Goal: Browse casually: Explore the website without a specific task or goal

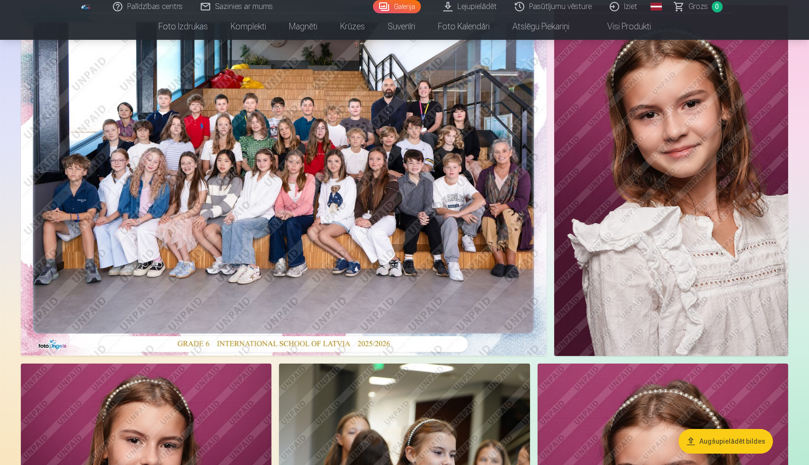
scroll to position [120, 0]
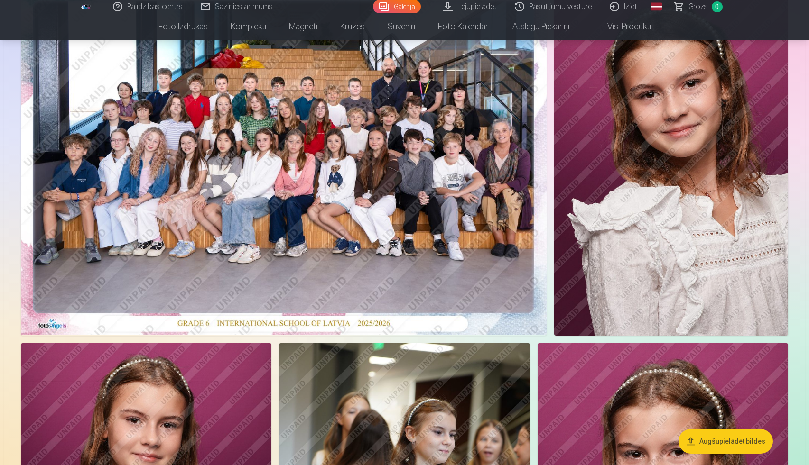
click at [372, 156] on img at bounding box center [284, 160] width 526 height 351
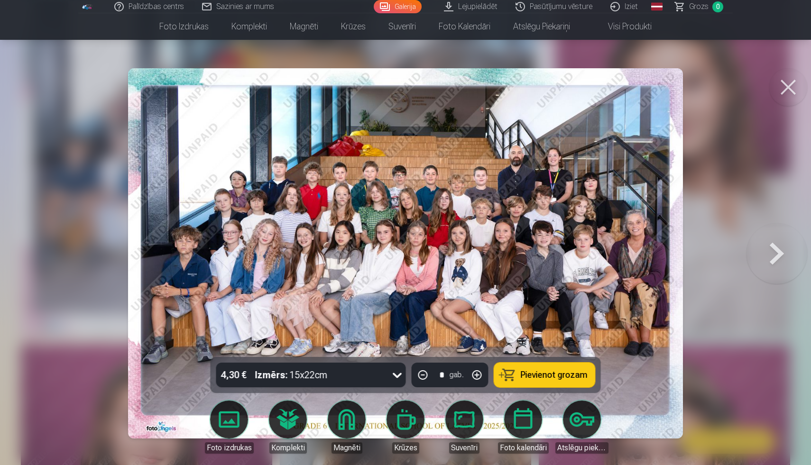
click at [198, 334] on img at bounding box center [406, 253] width 556 height 371
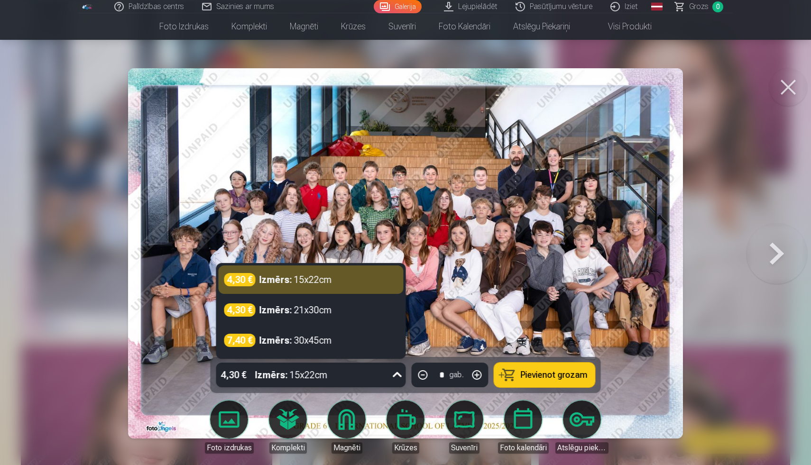
click at [397, 374] on icon at bounding box center [397, 375] width 15 height 15
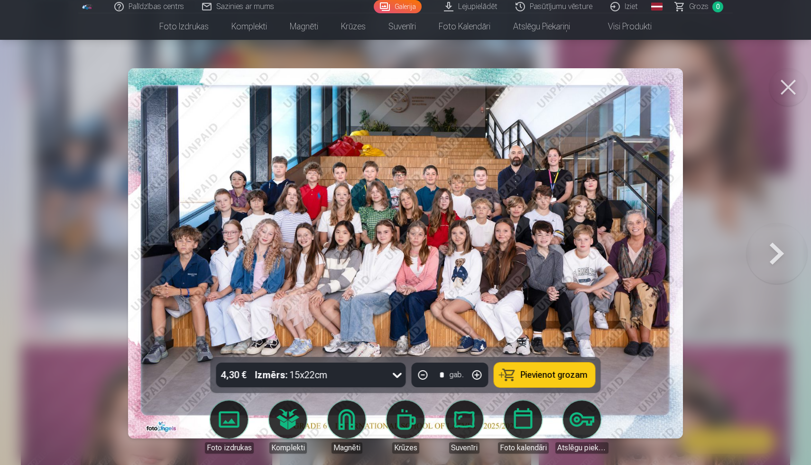
click at [621, 369] on img at bounding box center [406, 253] width 556 height 371
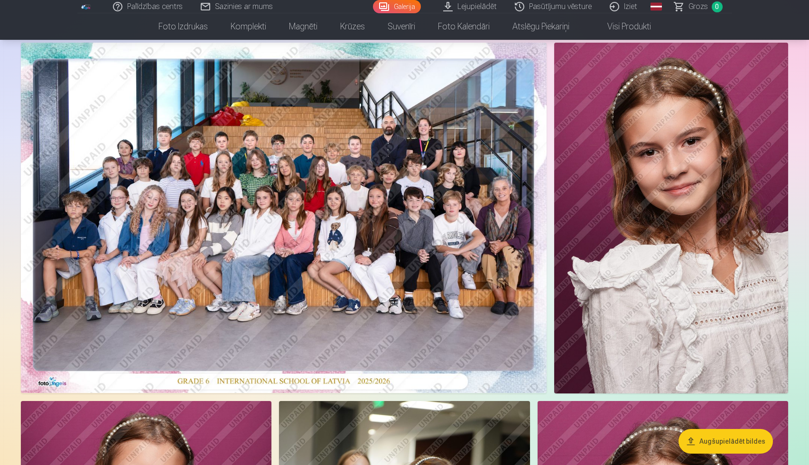
scroll to position [48, 0]
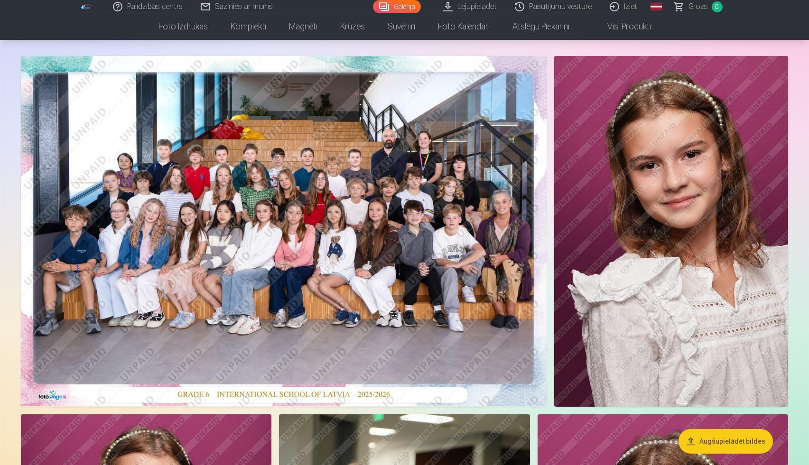
click at [676, 251] on img at bounding box center [671, 231] width 234 height 351
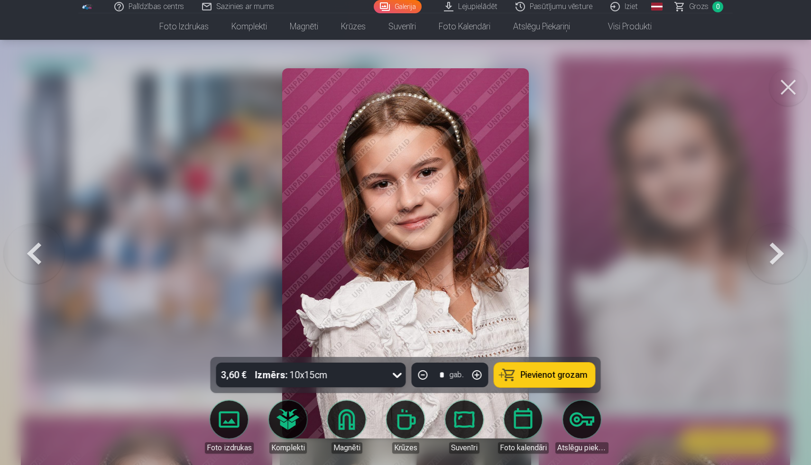
click at [786, 101] on button at bounding box center [788, 87] width 38 height 38
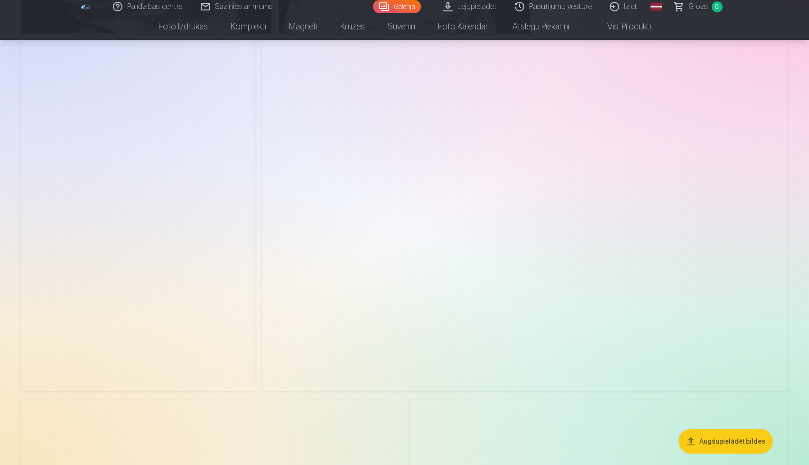
scroll to position [1195, 0]
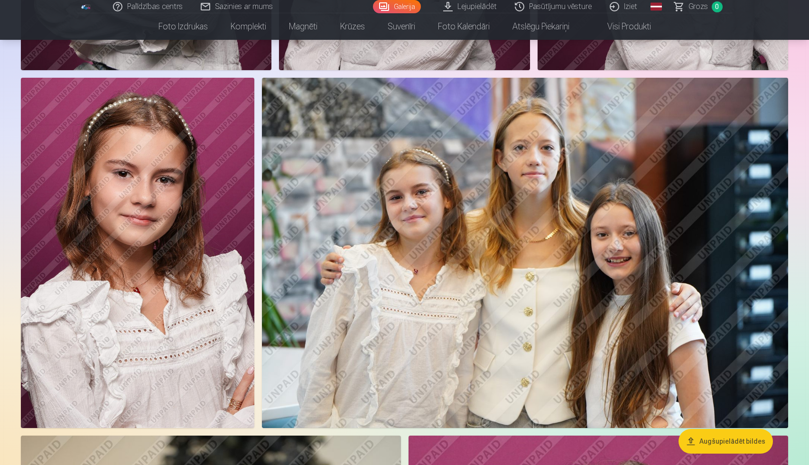
click at [568, 249] on img at bounding box center [525, 253] width 526 height 351
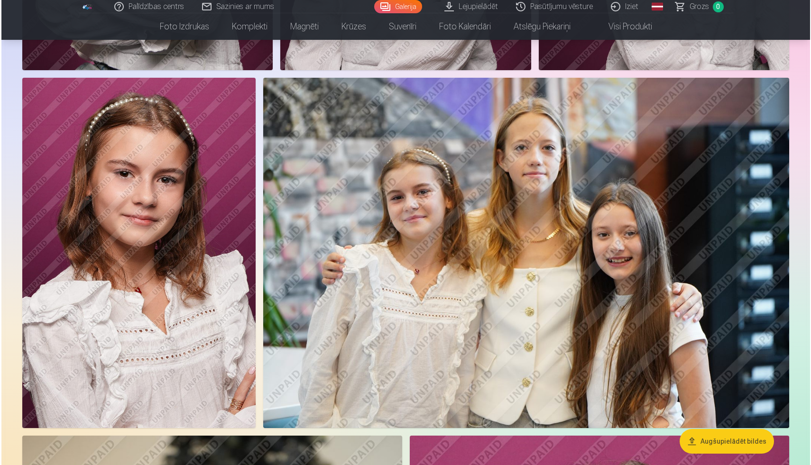
scroll to position [1155, 0]
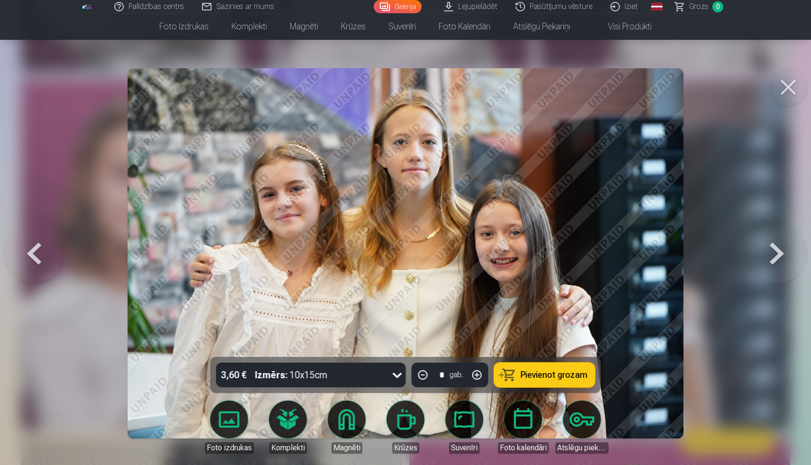
click at [788, 83] on button at bounding box center [788, 87] width 38 height 38
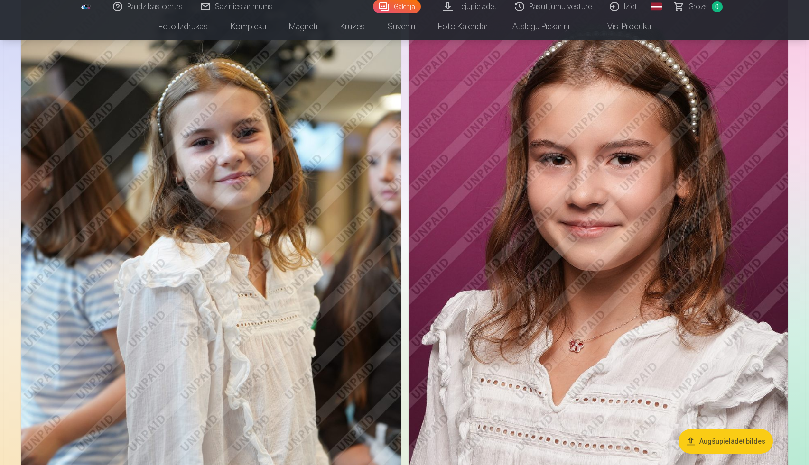
scroll to position [1599, 0]
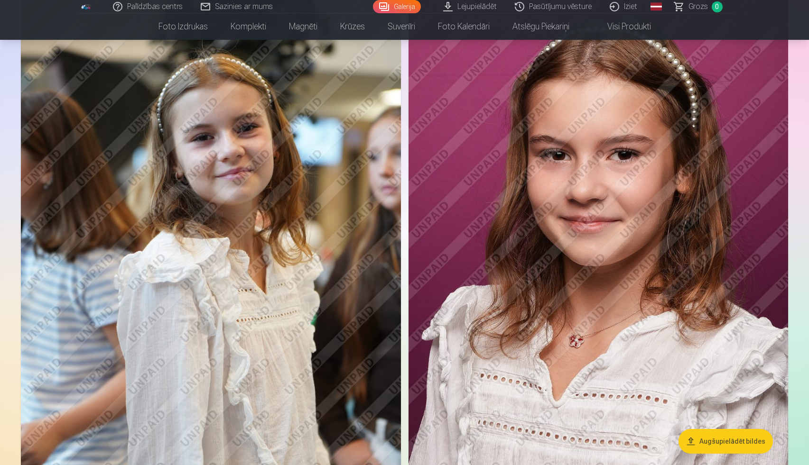
click at [626, 275] on img at bounding box center [598, 274] width 380 height 570
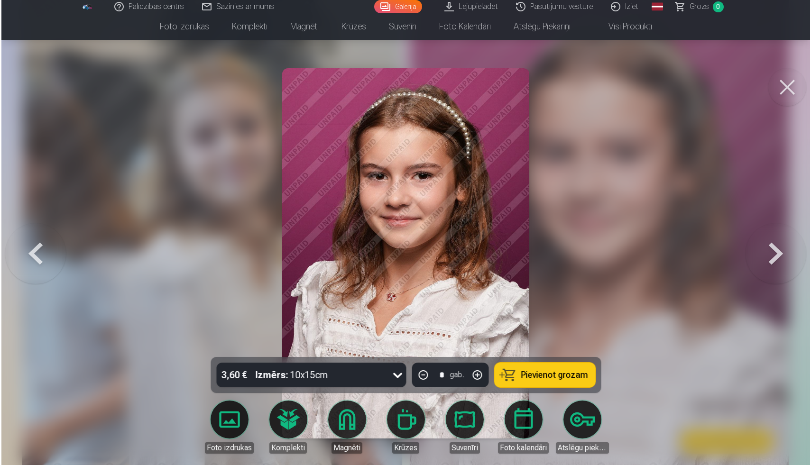
scroll to position [1603, 0]
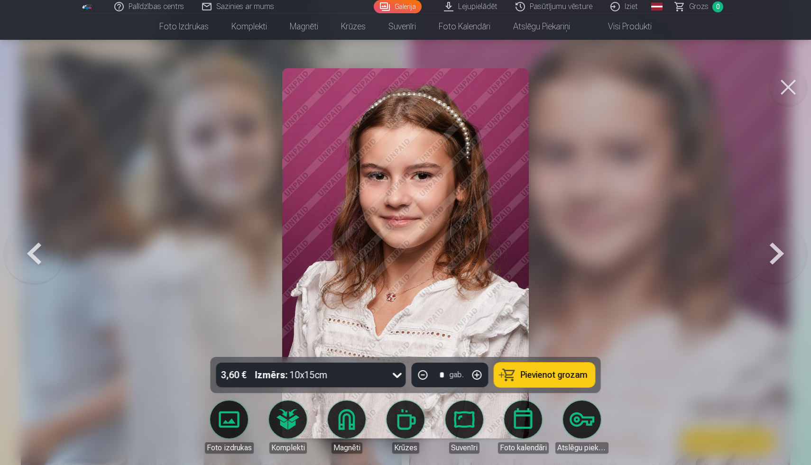
click at [786, 92] on button at bounding box center [788, 87] width 38 height 38
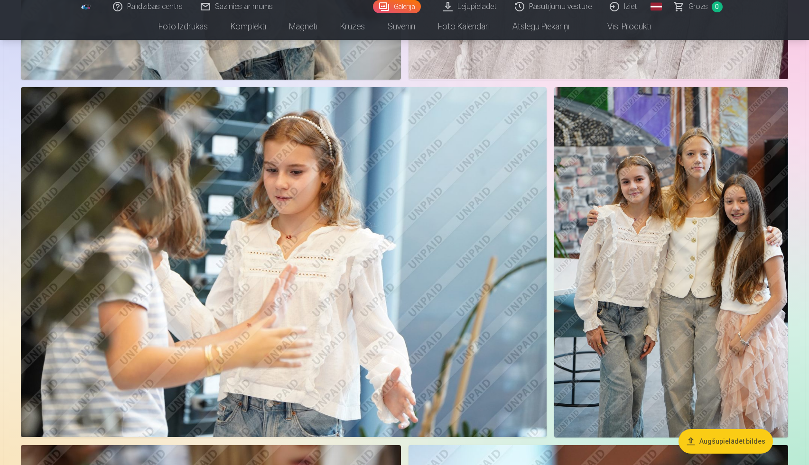
scroll to position [2082, 0]
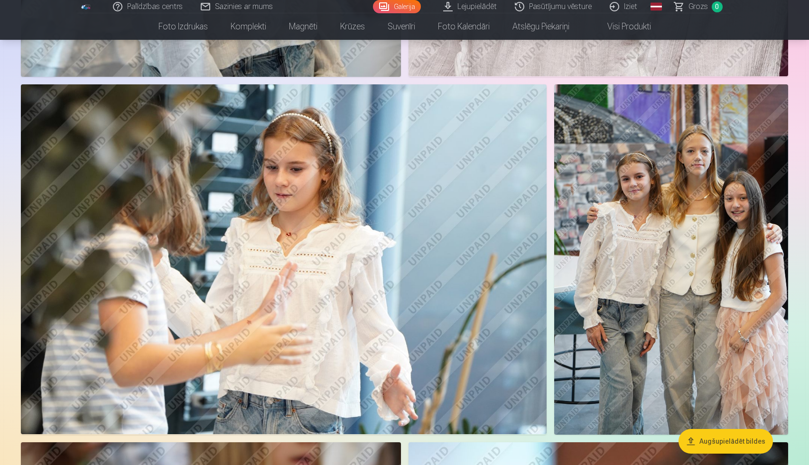
click at [652, 211] on img at bounding box center [671, 259] width 234 height 351
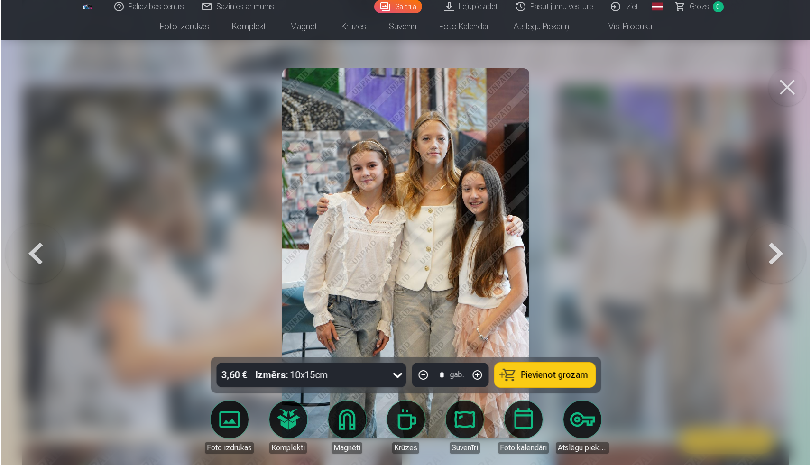
scroll to position [2086, 0]
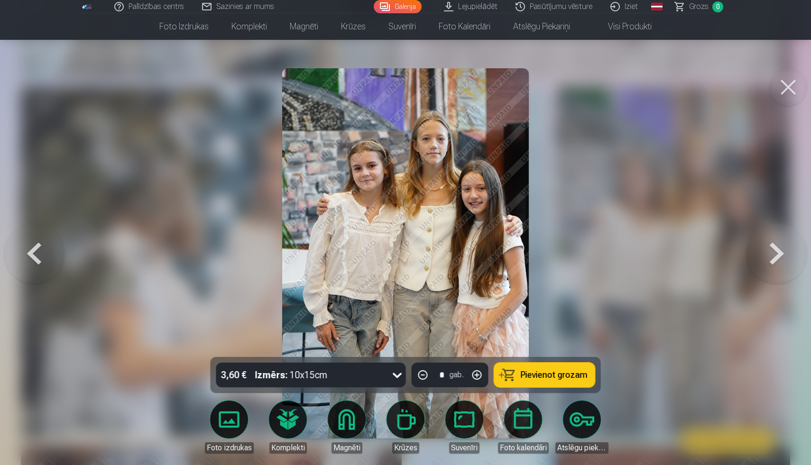
click at [781, 98] on button at bounding box center [788, 87] width 38 height 38
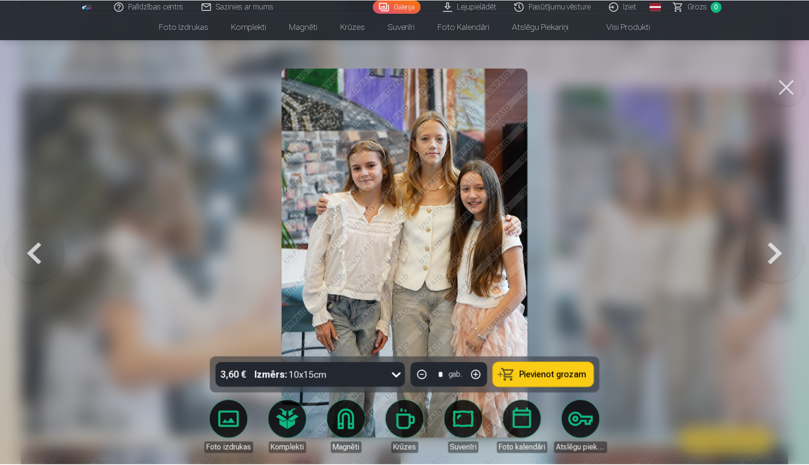
scroll to position [2082, 0]
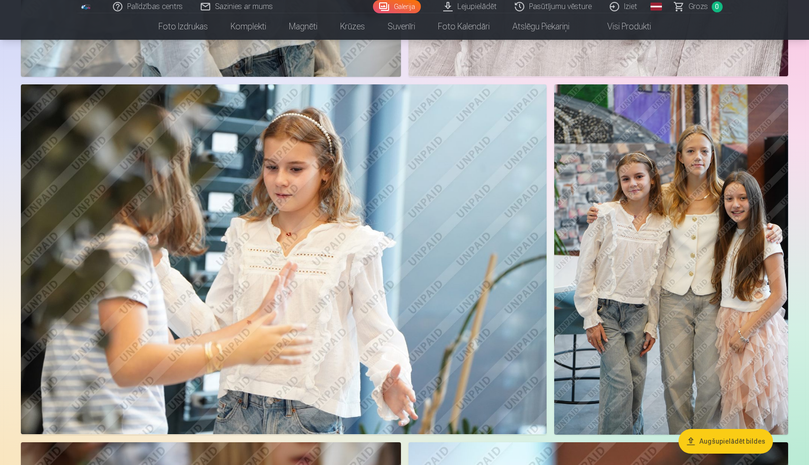
click at [412, 226] on img at bounding box center [284, 259] width 526 height 351
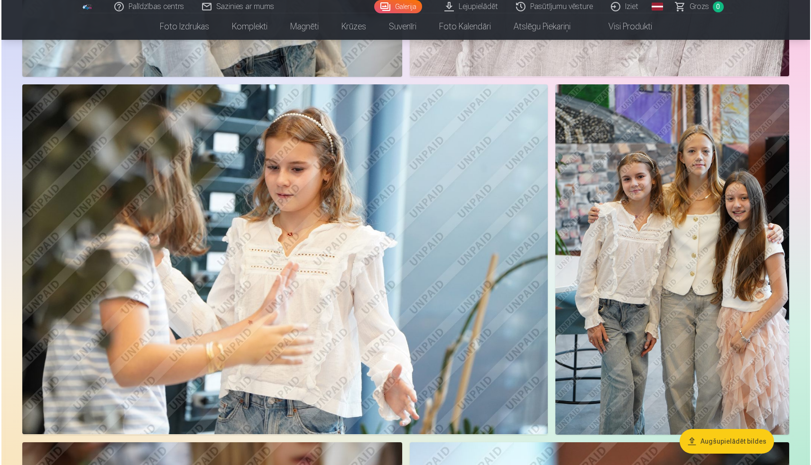
scroll to position [2086, 0]
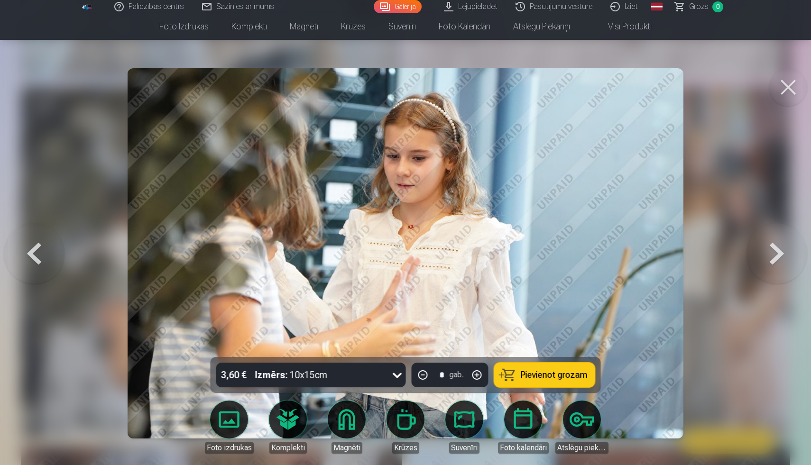
click at [788, 94] on button at bounding box center [788, 87] width 38 height 38
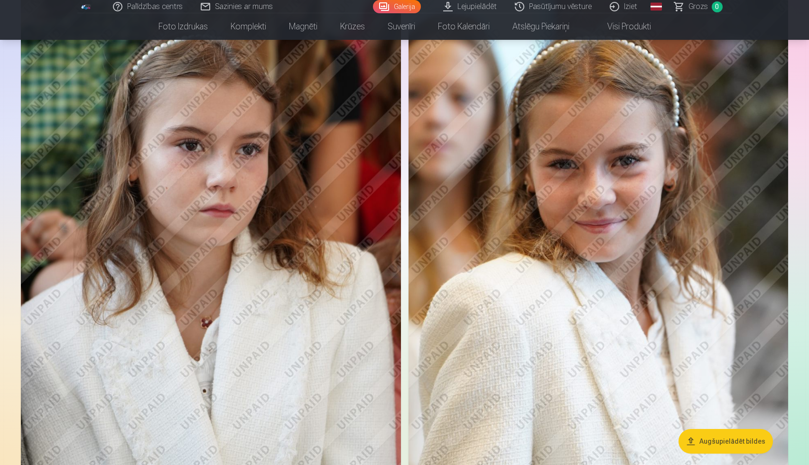
scroll to position [2558, 0]
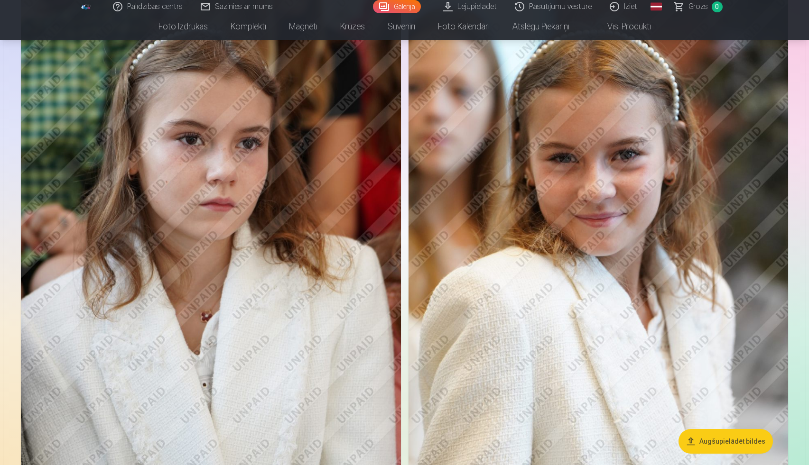
click at [589, 186] on img at bounding box center [598, 251] width 380 height 570
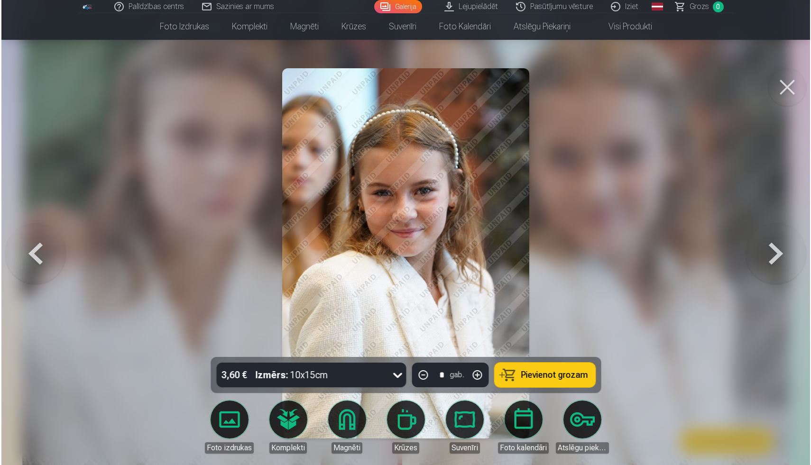
scroll to position [2565, 0]
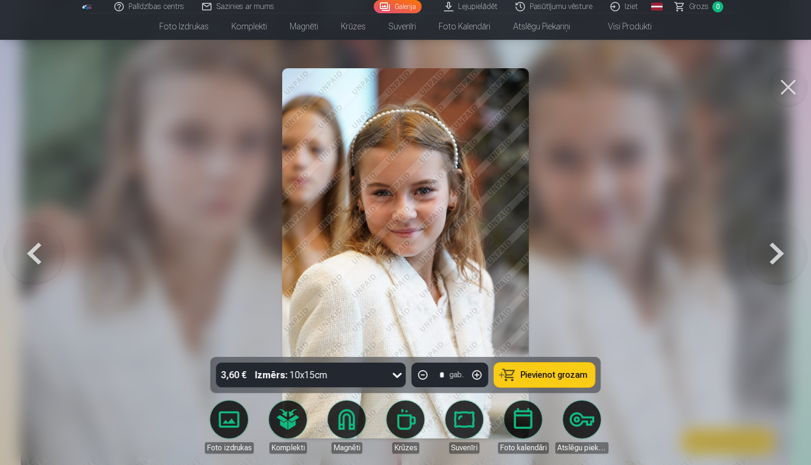
click at [788, 93] on button at bounding box center [788, 87] width 38 height 38
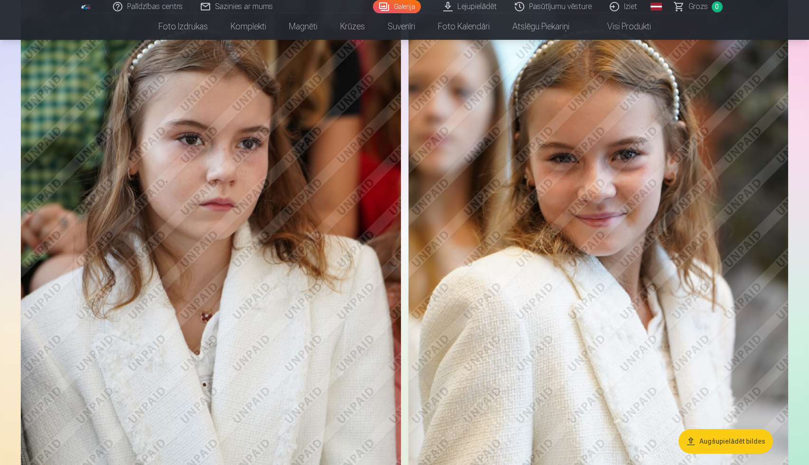
click at [342, 169] on img at bounding box center [211, 251] width 380 height 570
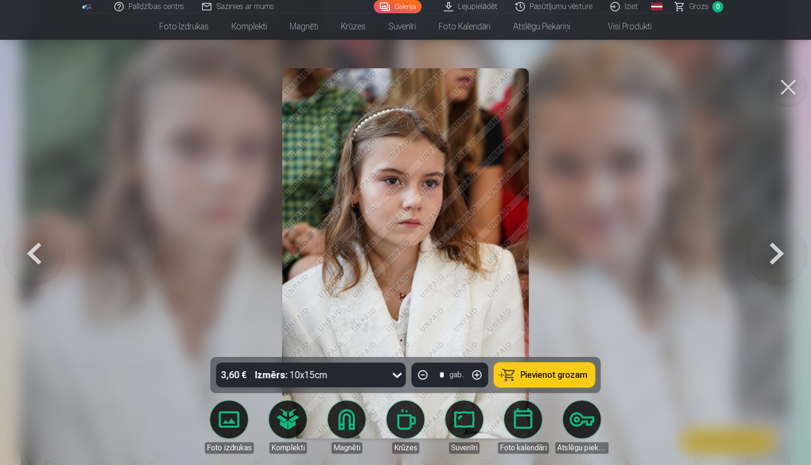
click at [787, 87] on button at bounding box center [788, 87] width 38 height 38
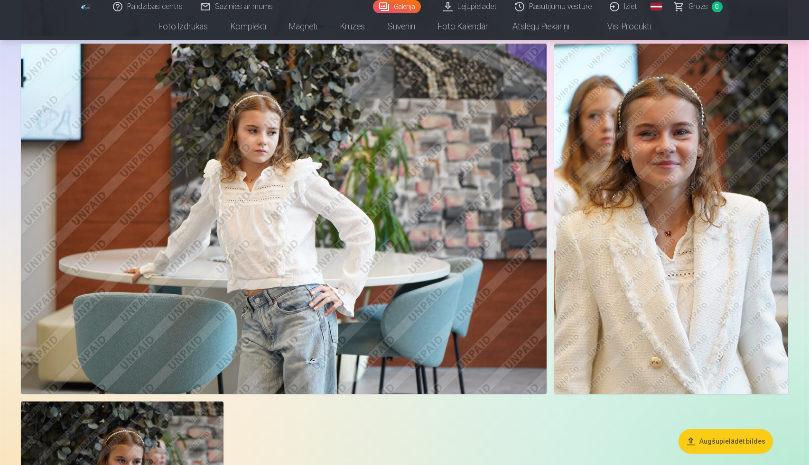
scroll to position [3057, 0]
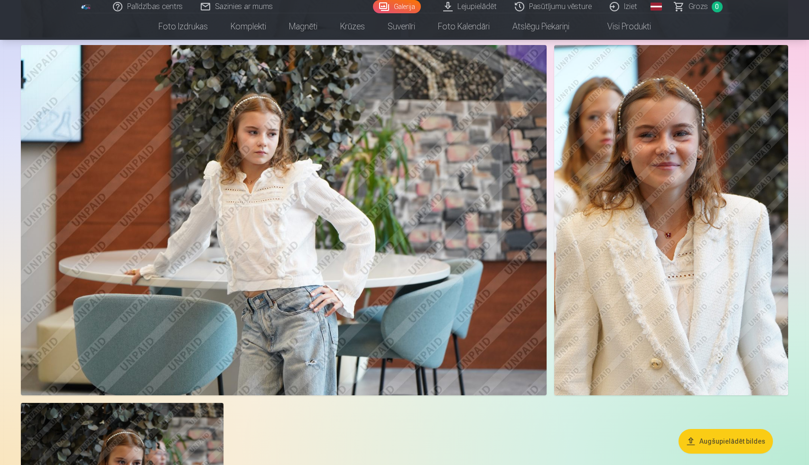
click at [612, 221] on img at bounding box center [671, 220] width 234 height 350
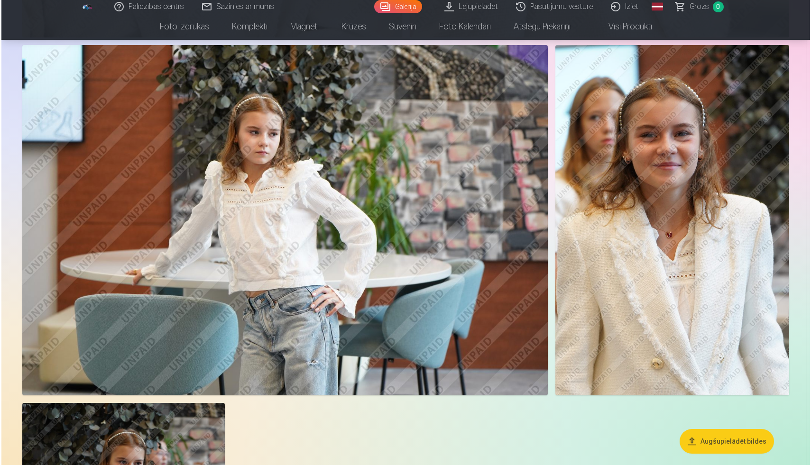
scroll to position [3064, 0]
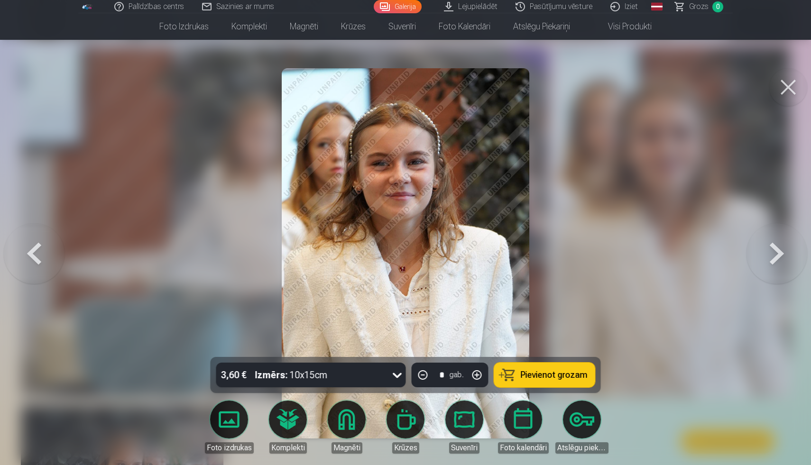
click at [780, 101] on button at bounding box center [788, 87] width 38 height 38
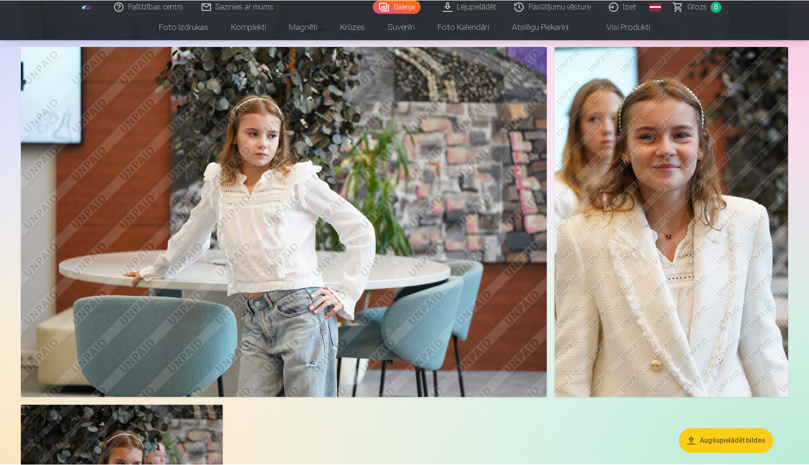
scroll to position [3057, 0]
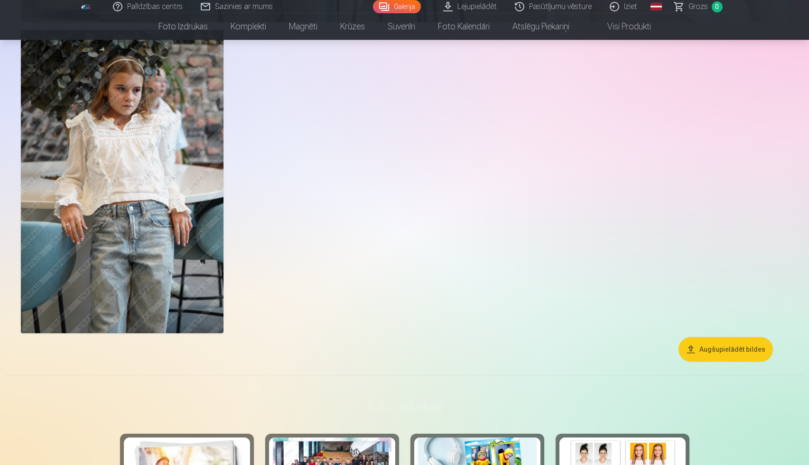
click at [136, 275] on img at bounding box center [122, 182] width 203 height 304
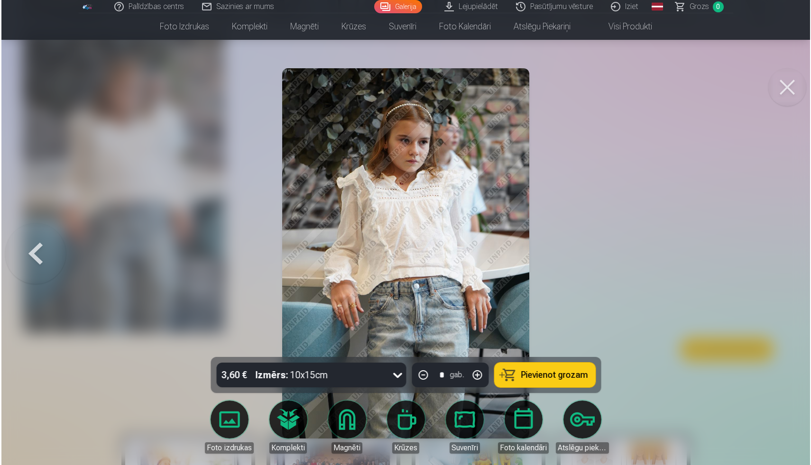
scroll to position [3439, 0]
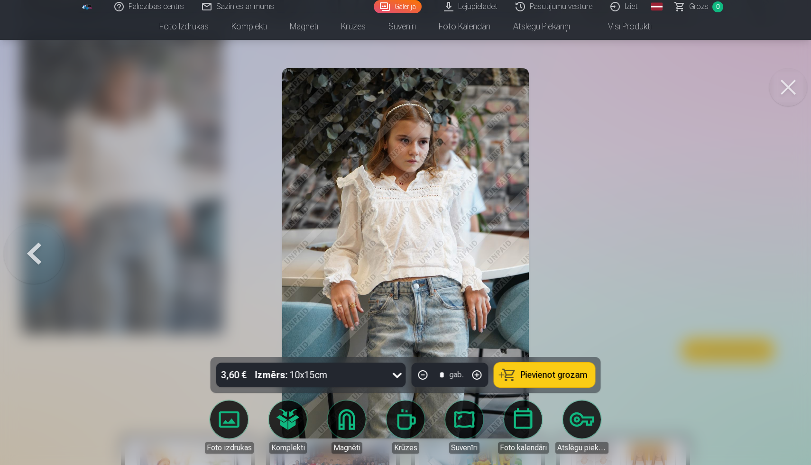
click at [790, 93] on button at bounding box center [788, 87] width 38 height 38
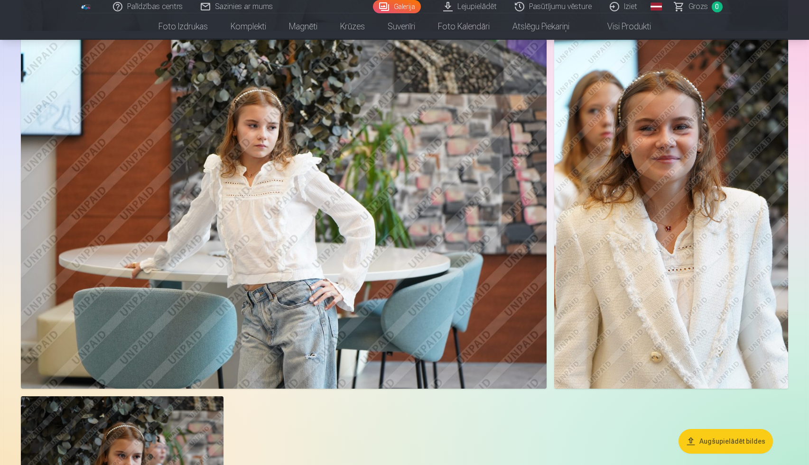
click at [630, 193] on img at bounding box center [671, 213] width 234 height 350
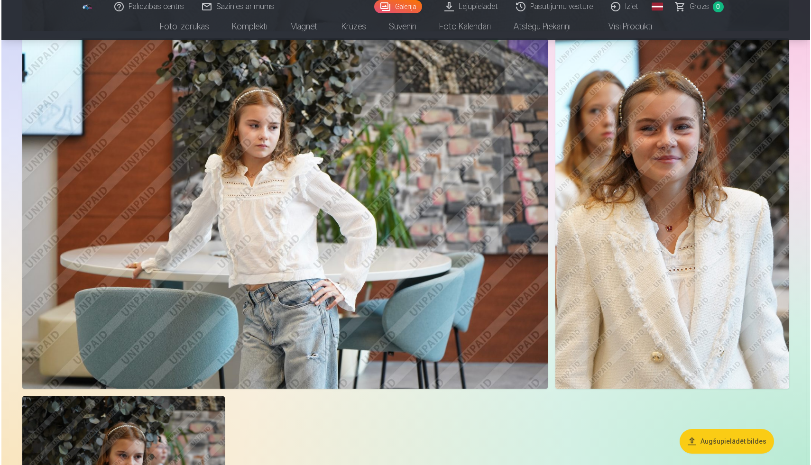
scroll to position [3071, 0]
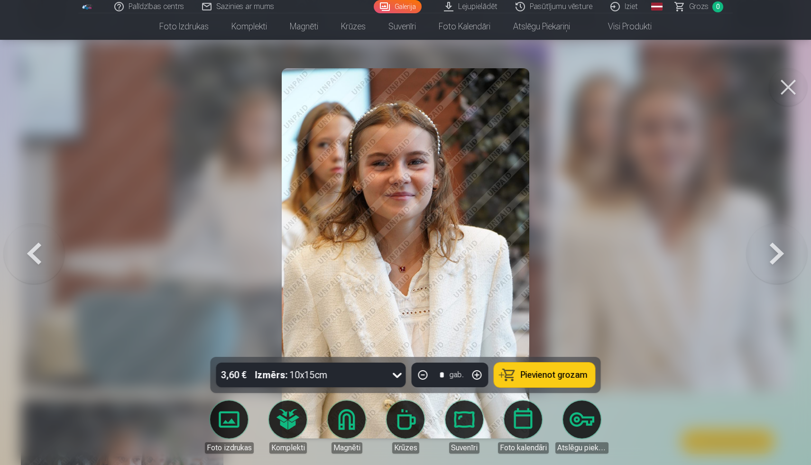
click at [783, 89] on button at bounding box center [788, 87] width 38 height 38
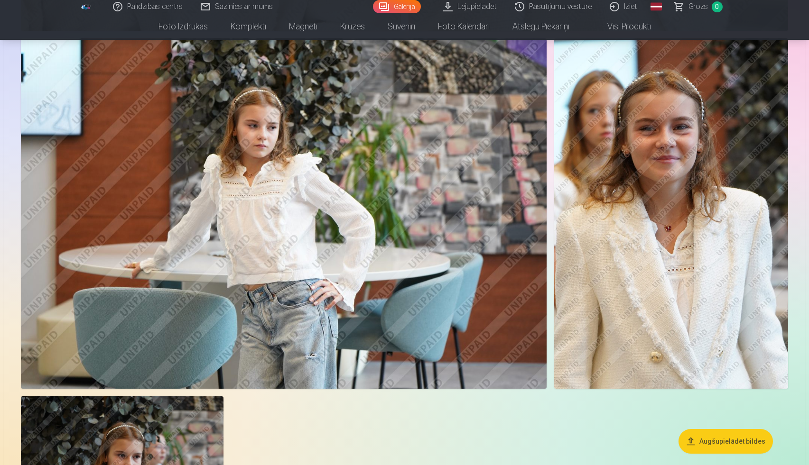
click at [468, 177] on img at bounding box center [284, 213] width 526 height 351
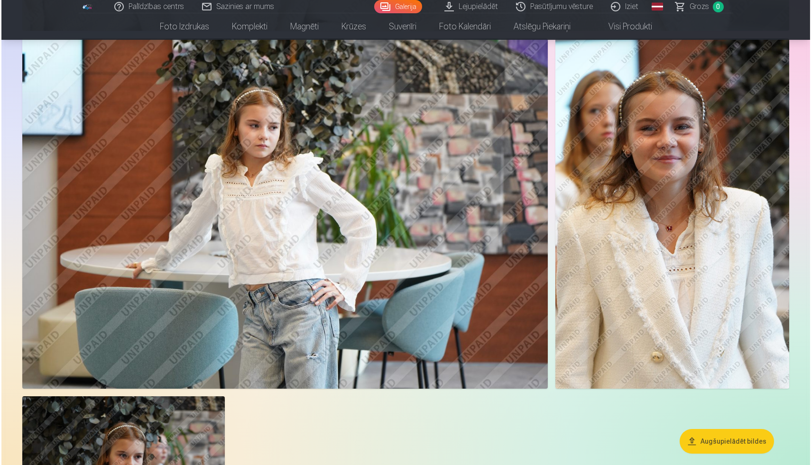
scroll to position [3071, 0]
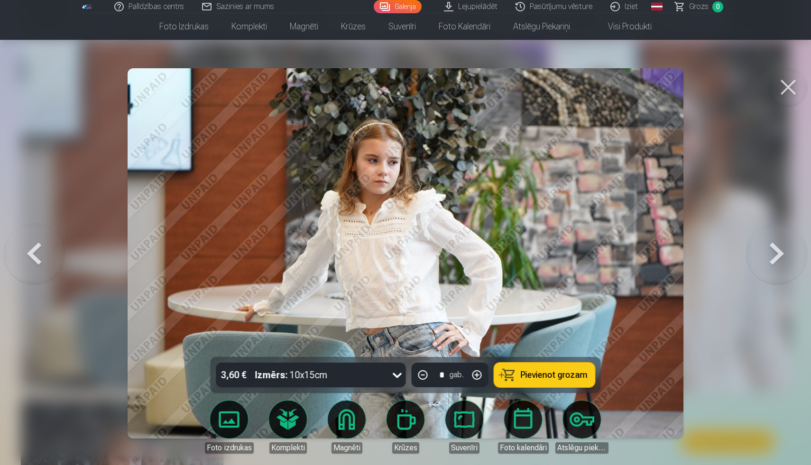
click at [780, 91] on button at bounding box center [788, 87] width 38 height 38
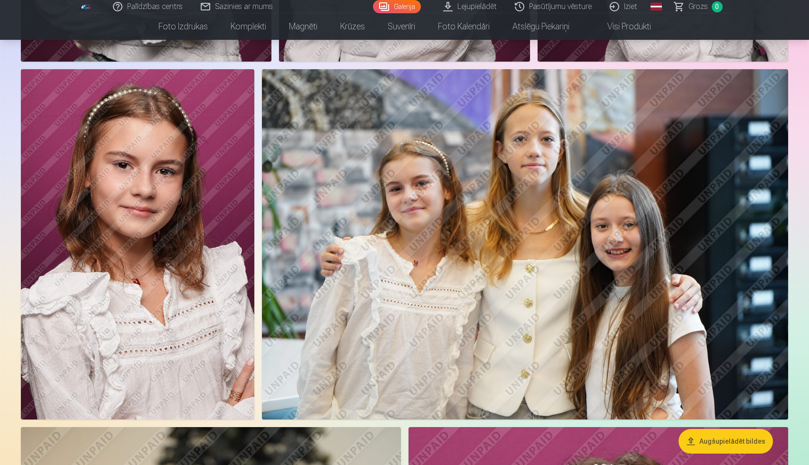
scroll to position [1161, 0]
click at [186, 265] on img at bounding box center [137, 244] width 233 height 351
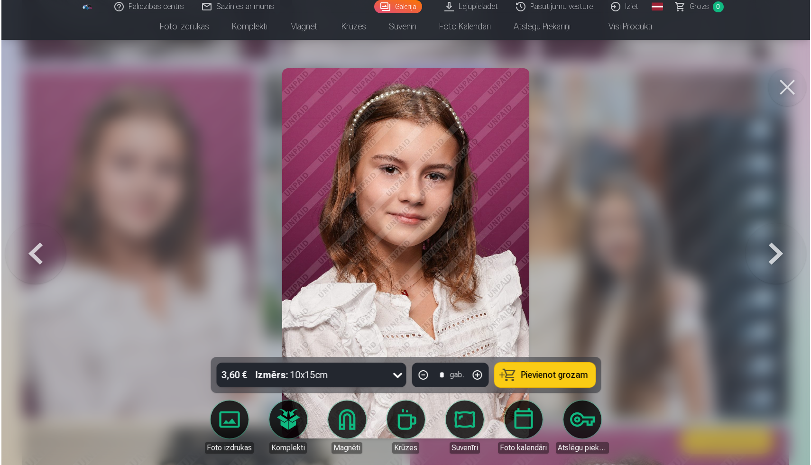
scroll to position [1164, 0]
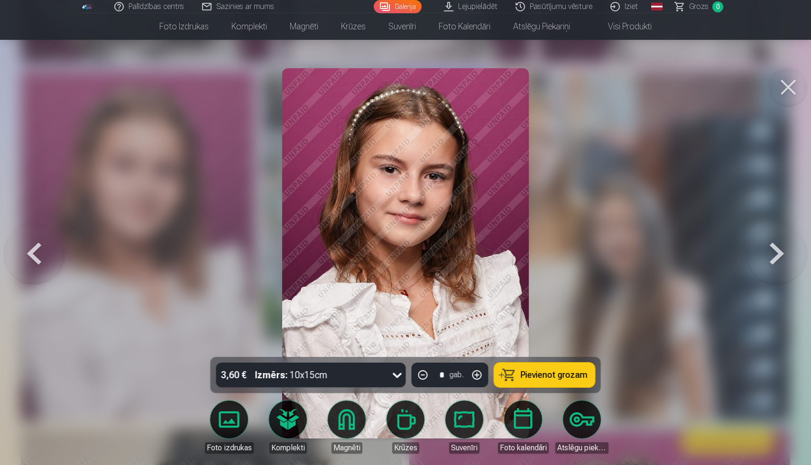
click at [793, 86] on button at bounding box center [788, 87] width 38 height 38
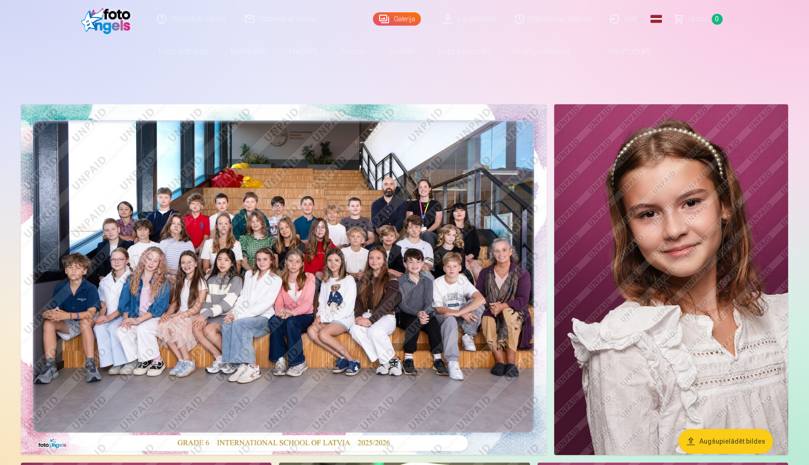
click at [488, 241] on img at bounding box center [284, 279] width 526 height 351
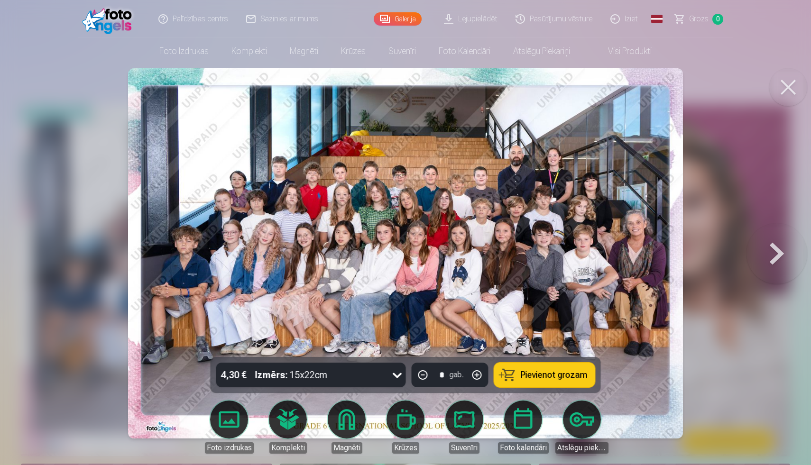
click at [792, 90] on button at bounding box center [788, 87] width 38 height 38
